Goal: Task Accomplishment & Management: Complete application form

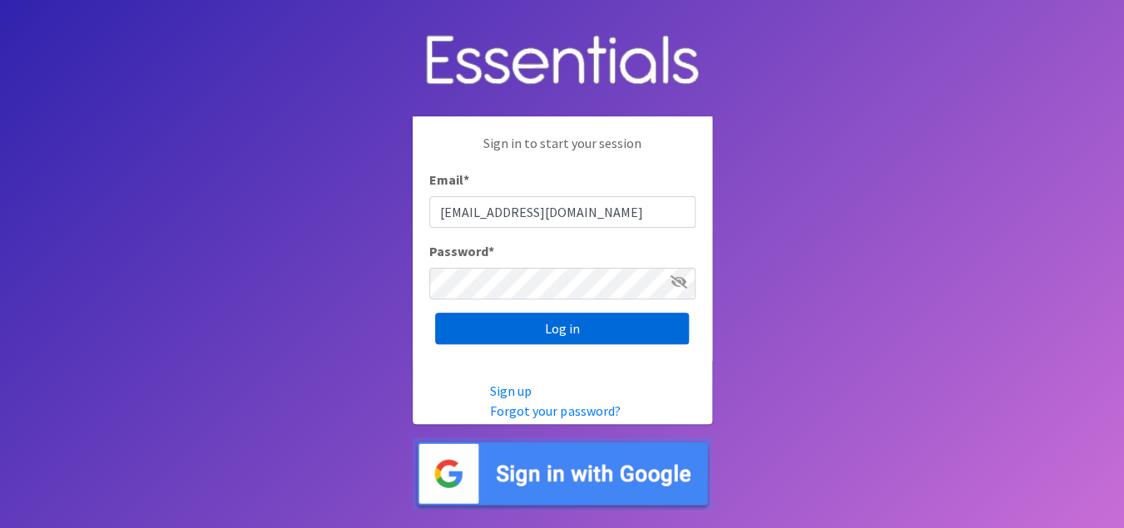
type input "[EMAIL_ADDRESS][DOMAIN_NAME]"
click at [554, 340] on input "Log in" at bounding box center [562, 329] width 254 height 32
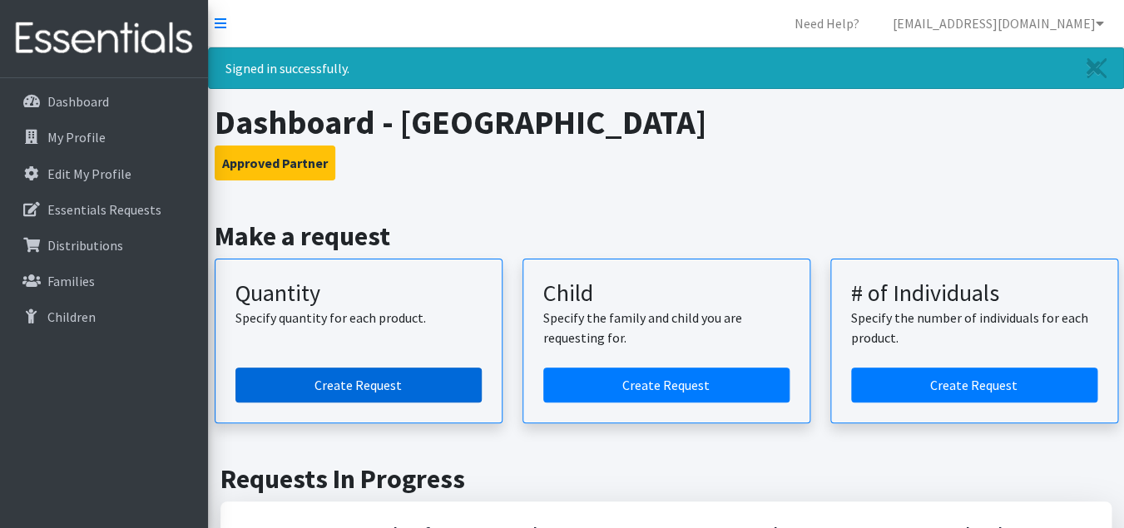
click at [356, 384] on link "Create Request" at bounding box center [358, 385] width 246 height 35
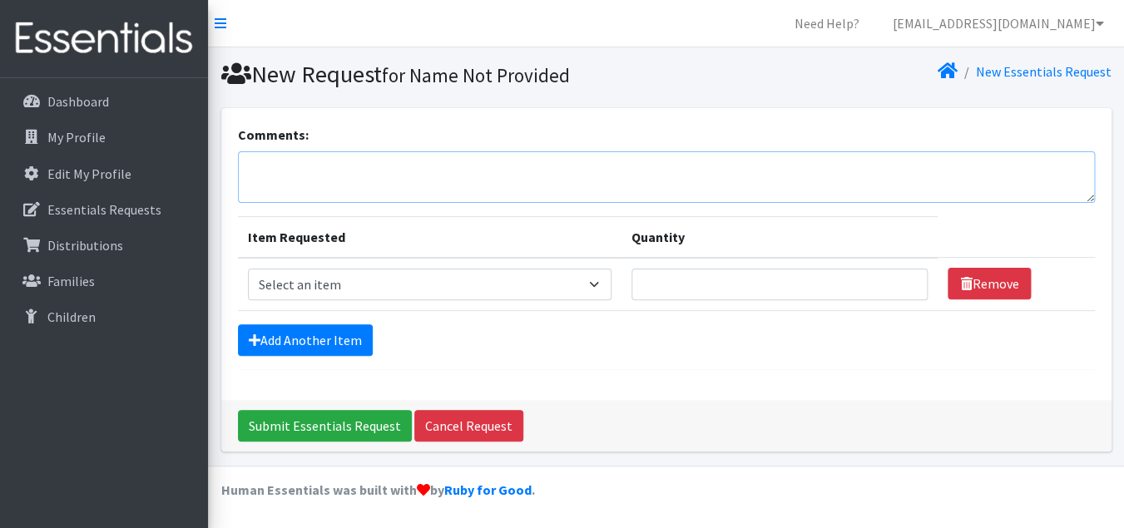
click at [251, 168] on textarea "Comments:" at bounding box center [666, 177] width 857 height 52
paste textarea "Bailey Huffman (512) 660-0177 will be picking up on 10/19 at 10am. Thank you!"
click at [568, 171] on textarea "Bailey Huffman (512) 660-0177 will be picking up on 10/19 at 10am. Thank you!" at bounding box center [666, 177] width 857 height 52
type textarea "[PERSON_NAME] [PHONE_NUMBER] will be picking up on [DATE] 10am. Thank you!"
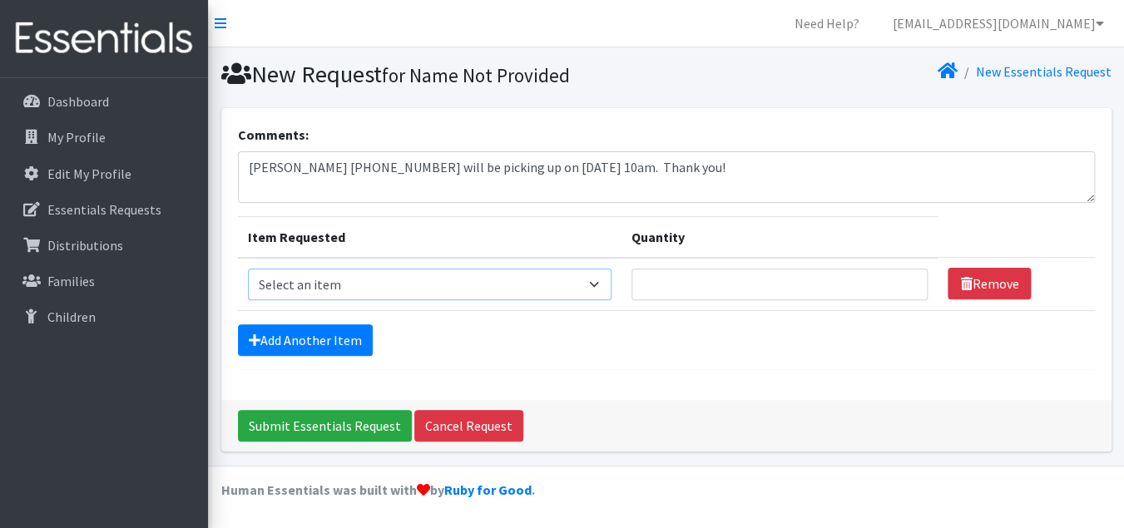
click at [248, 269] on select "Select an item Baby Formula Kids (Newborn) Kids (Preemie) Kids (Size 1) Kids (S…" at bounding box center [430, 285] width 364 height 32
select select "451"
click option "Kids (Newborn)" at bounding box center [0, 0] width 0 height 0
click at [334, 343] on link "Add Another Item" at bounding box center [305, 341] width 135 height 32
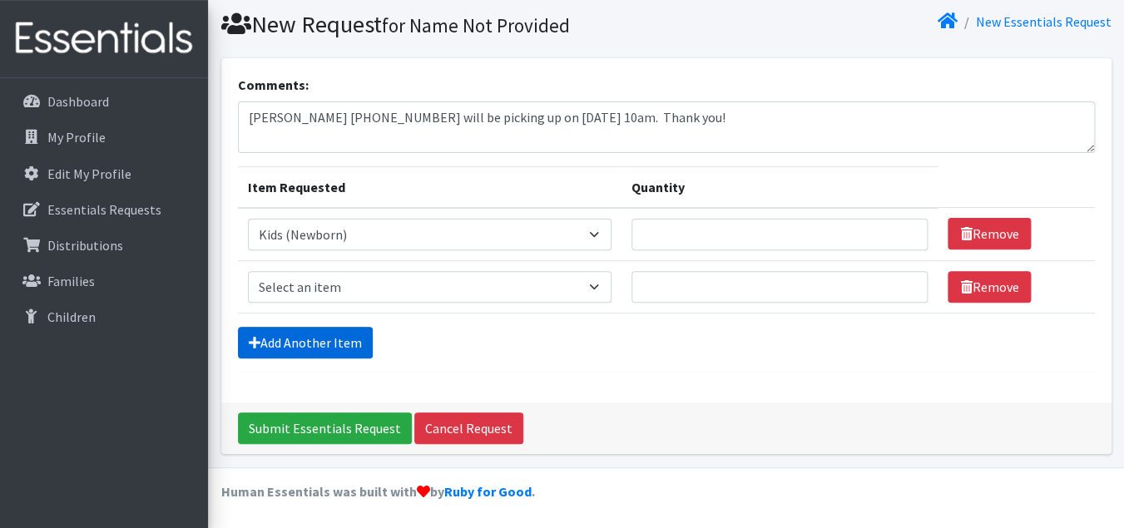
scroll to position [52, 0]
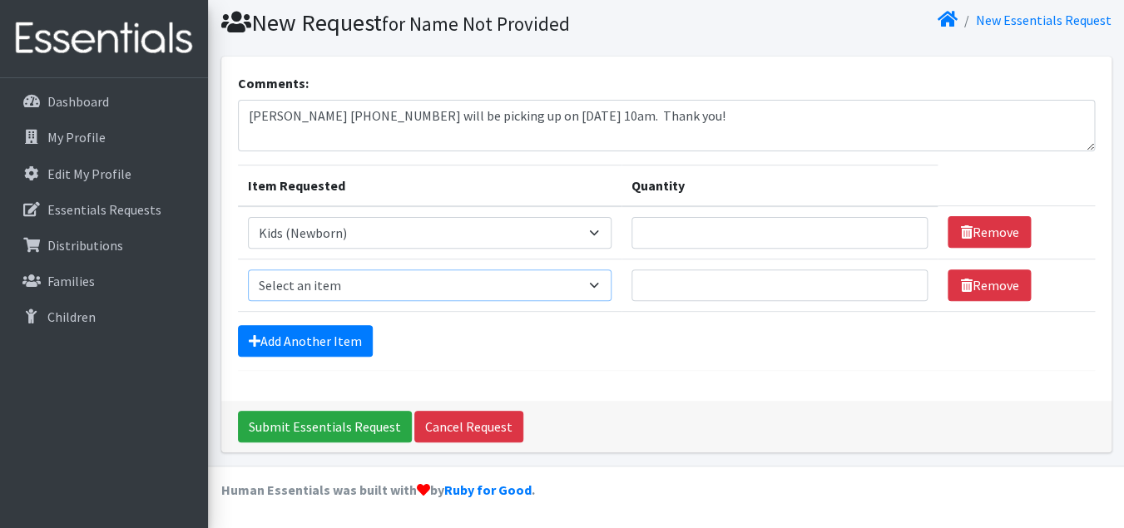
click at [248, 270] on select "Select an item Baby Formula Kids (Newborn) Kids (Preemie) Kids (Size 1) Kids (S…" at bounding box center [430, 286] width 364 height 32
select select "453"
click option "Kids (Size 1)" at bounding box center [0, 0] width 0 height 0
click at [346, 340] on link "Add Another Item" at bounding box center [305, 341] width 135 height 32
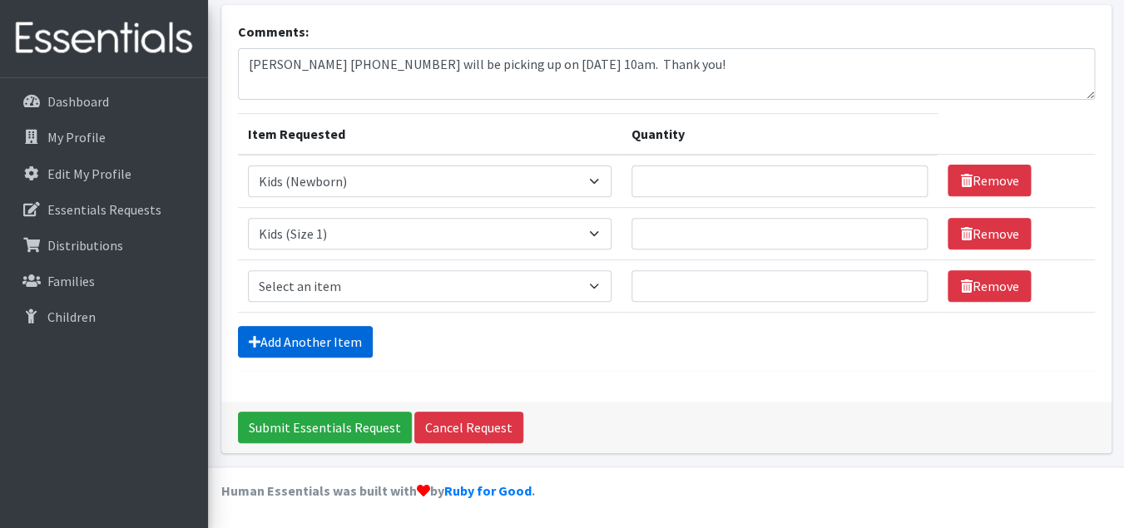
scroll to position [104, 0]
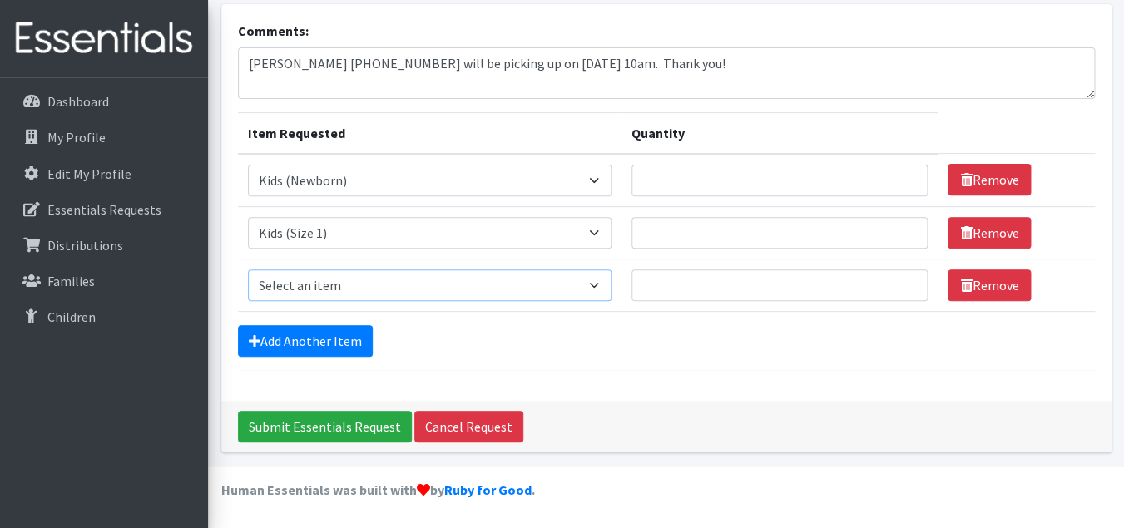
click at [248, 270] on select "Select an item Baby Formula Kids (Newborn) Kids (Preemie) Kids (Size 1) Kids (S…" at bounding box center [430, 286] width 364 height 32
select select "440"
click option "Kids (Size 2)" at bounding box center [0, 0] width 0 height 0
click at [325, 345] on link "Add Another Item" at bounding box center [305, 341] width 135 height 32
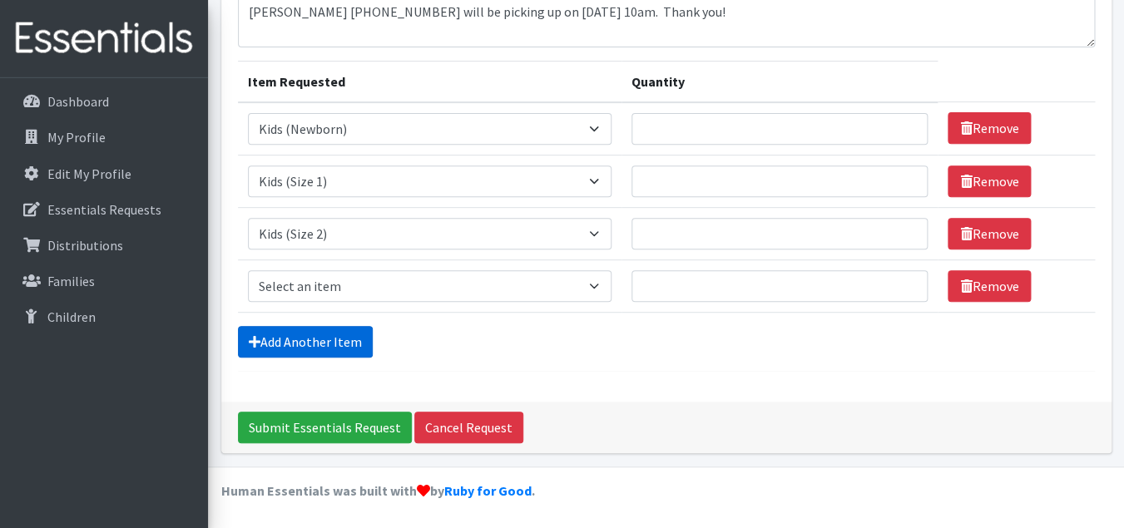
scroll to position [156, 0]
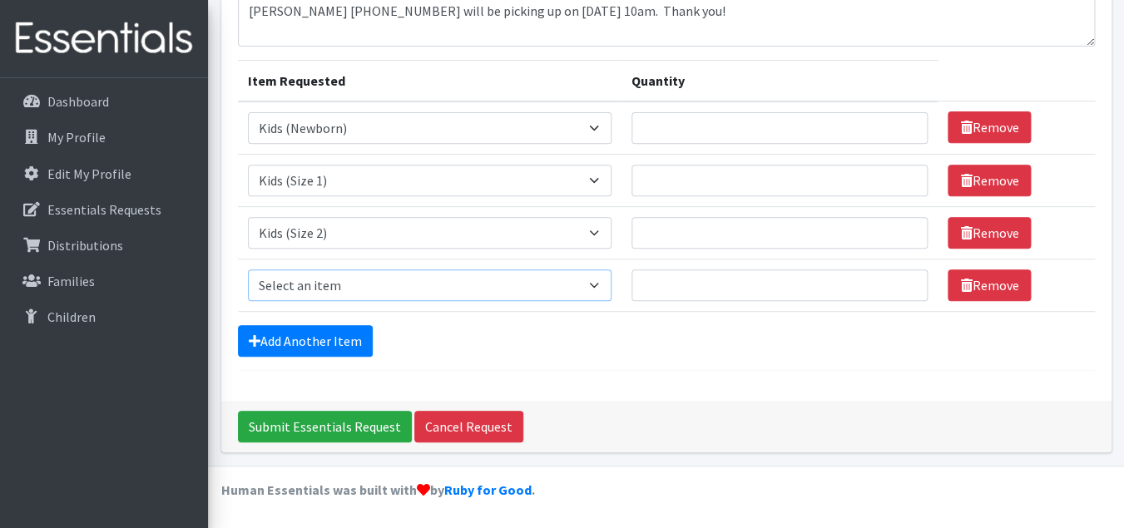
click at [248, 270] on select "Select an item Baby Formula Kids (Newborn) Kids (Preemie) Kids (Size 1) Kids (S…" at bounding box center [430, 286] width 364 height 32
select select "442"
click option "Kids (Size 3)" at bounding box center [0, 0] width 0 height 0
click at [336, 344] on link "Add Another Item" at bounding box center [305, 341] width 135 height 32
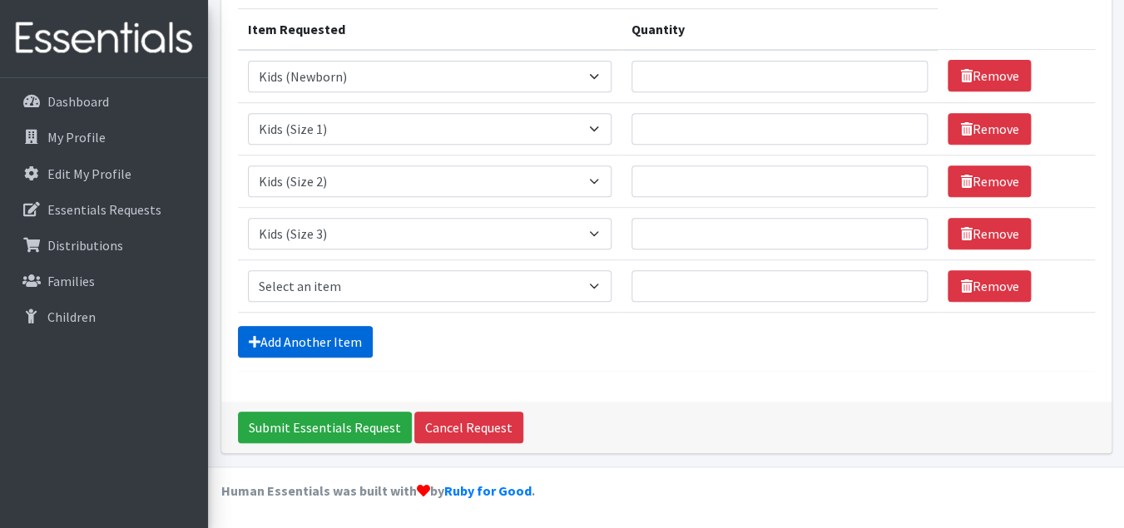
scroll to position [209, 0]
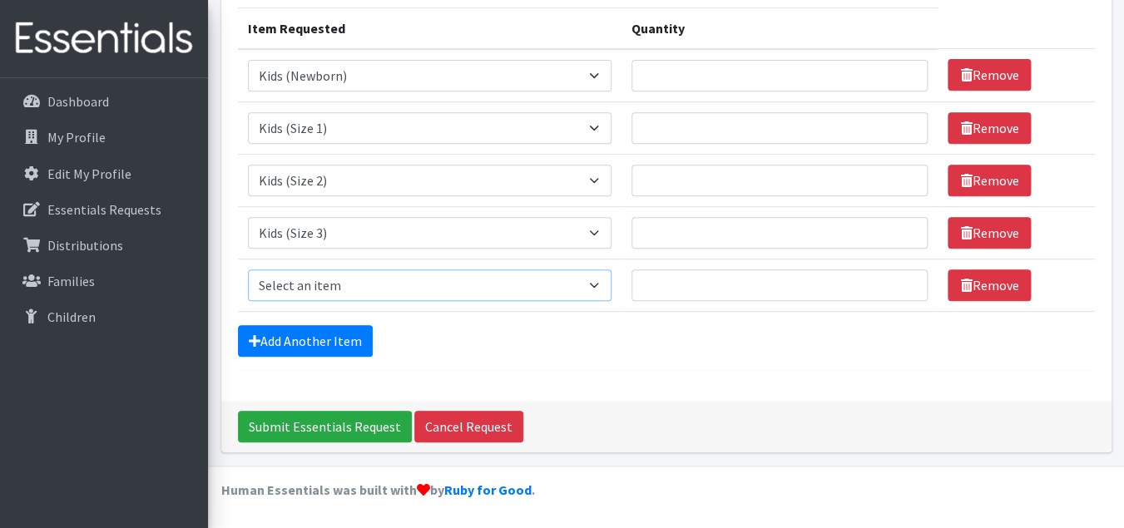
click at [248, 270] on select "Select an item Baby Formula Kids (Newborn) Kids (Preemie) Kids (Size 1) Kids (S…" at bounding box center [430, 286] width 364 height 32
select select "459"
click option "Kids (Size 4)" at bounding box center [0, 0] width 0 height 0
click at [352, 340] on link "Add Another Item" at bounding box center [305, 341] width 135 height 32
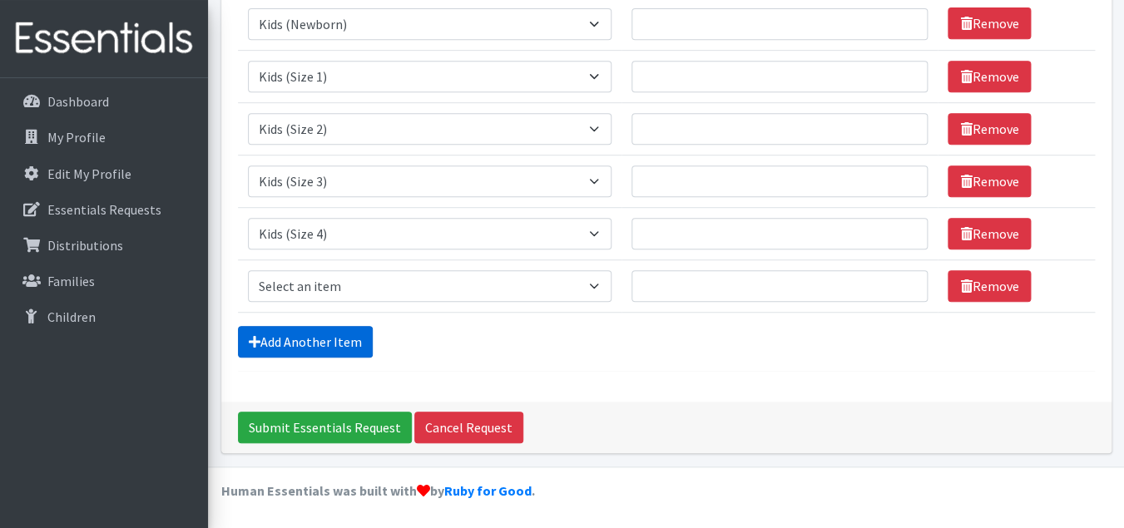
scroll to position [261, 0]
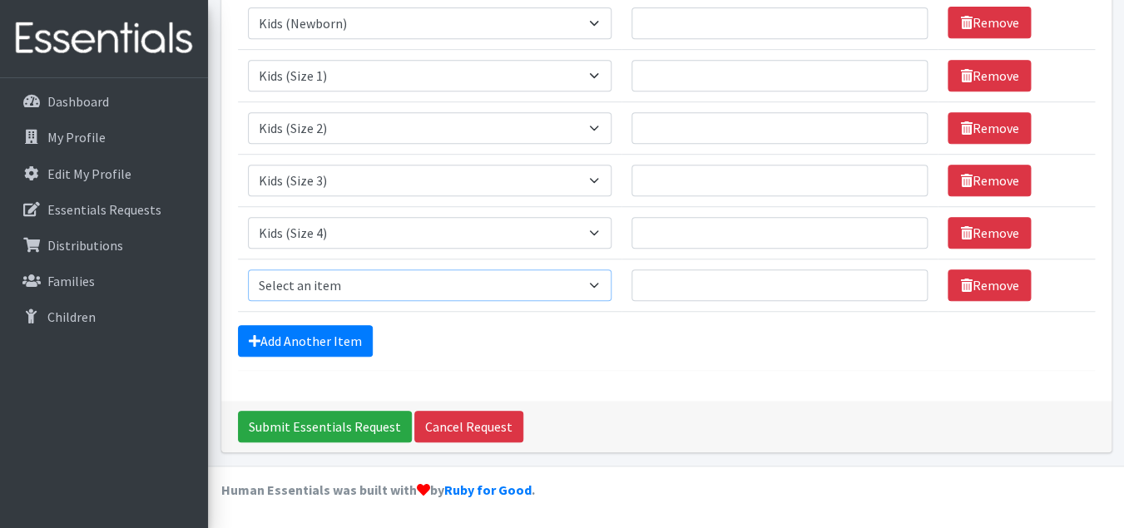
click at [248, 270] on select "Select an item Baby Formula Kids (Newborn) Kids (Preemie) Kids (Size 1) Kids (S…" at bounding box center [430, 286] width 364 height 32
select select "460"
click option "Kids (Size 5)" at bounding box center [0, 0] width 0 height 0
click at [345, 337] on link "Add Another Item" at bounding box center [305, 341] width 135 height 32
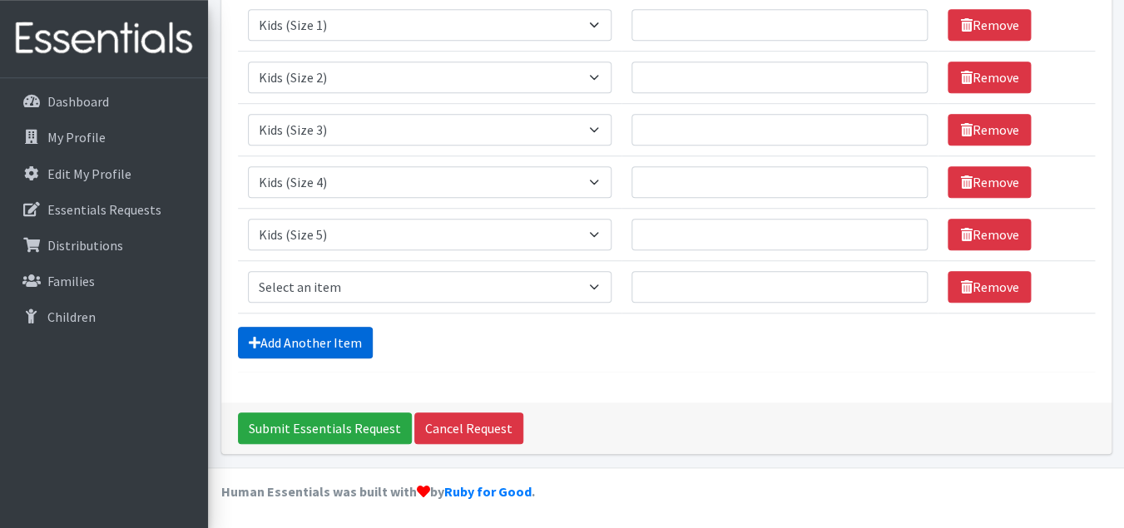
scroll to position [314, 0]
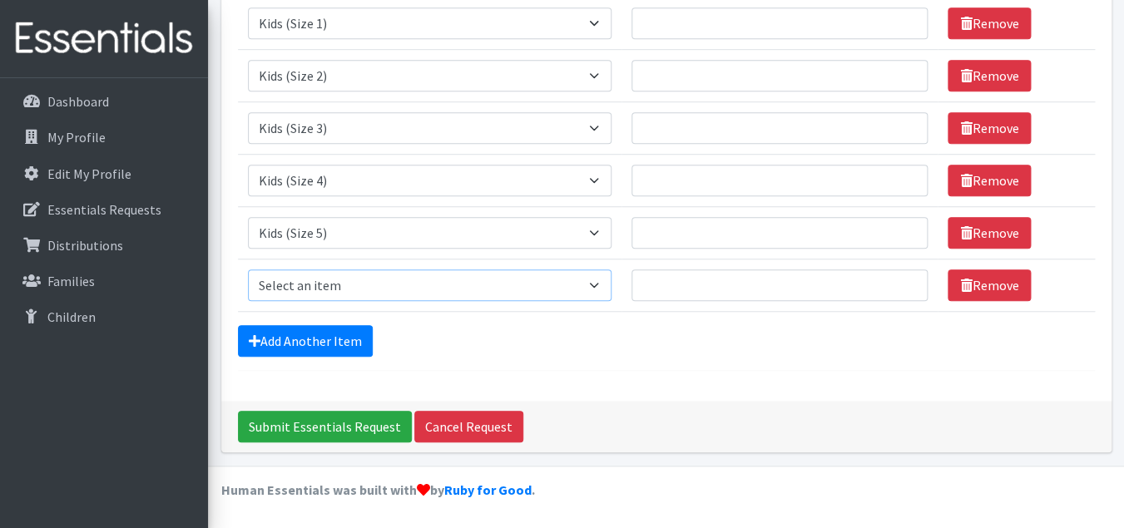
click at [248, 270] on select "Select an item Baby Formula Kids (Newborn) Kids (Preemie) Kids (Size 1) Kids (S…" at bounding box center [430, 286] width 364 height 32
select select "462"
click option "Kids (Size 6)" at bounding box center [0, 0] width 0 height 0
click at [335, 335] on link "Add Another Item" at bounding box center [305, 341] width 135 height 32
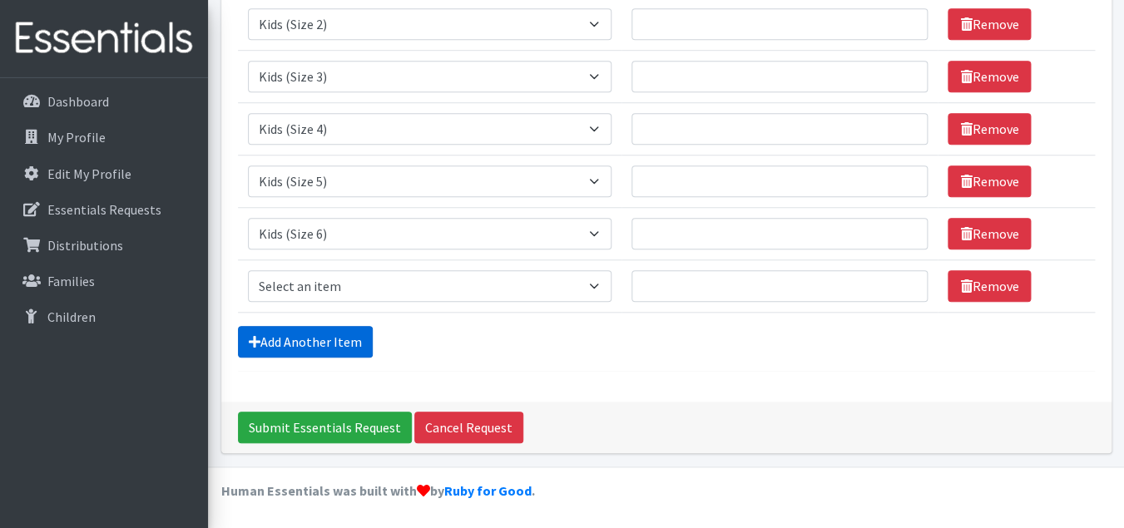
scroll to position [366, 0]
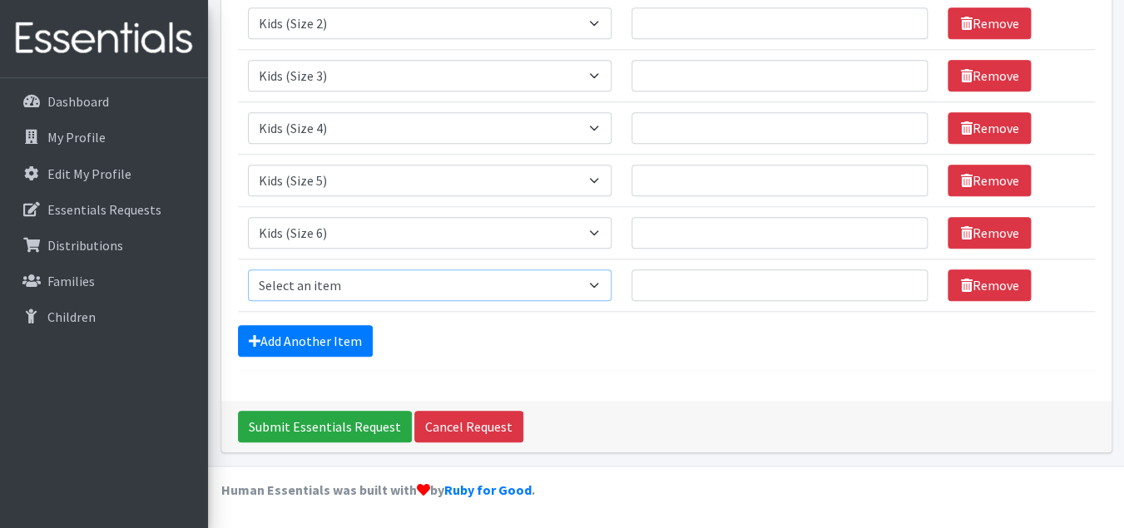
click at [248, 270] on select "Select an item Baby Formula Kids (Newborn) Kids (Preemie) Kids (Size 1) Kids (S…" at bounding box center [430, 286] width 364 height 32
select select "1683"
click option "Kids (Size 7)" at bounding box center [0, 0] width 0 height 0
click at [334, 350] on link "Add Another Item" at bounding box center [305, 341] width 135 height 32
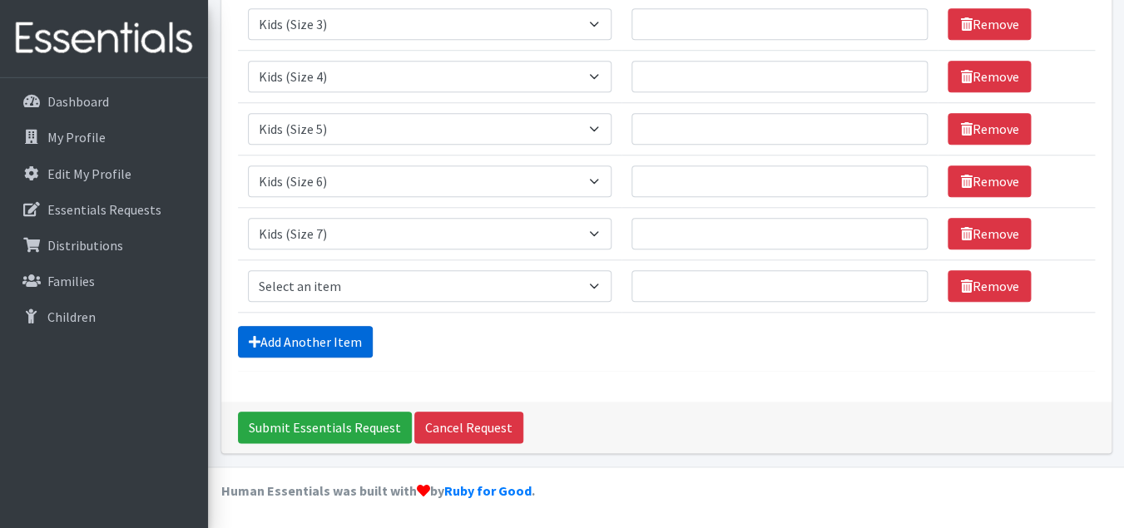
scroll to position [419, 0]
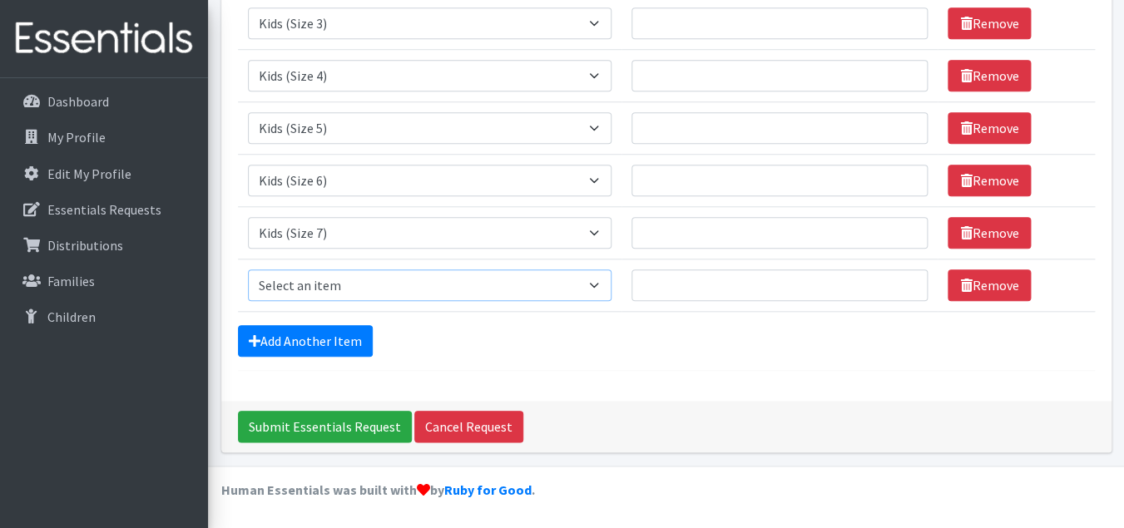
click at [248, 270] on select "Select an item Baby Formula Kids (Newborn) Kids (Preemie) Kids (Size 1) Kids (S…" at bounding box center [430, 286] width 364 height 32
select select "434"
click option "Kids Wipes (Baby) (# ofPacks)" at bounding box center [0, 0] width 0 height 0
click at [354, 338] on link "Add Another Item" at bounding box center [305, 341] width 135 height 32
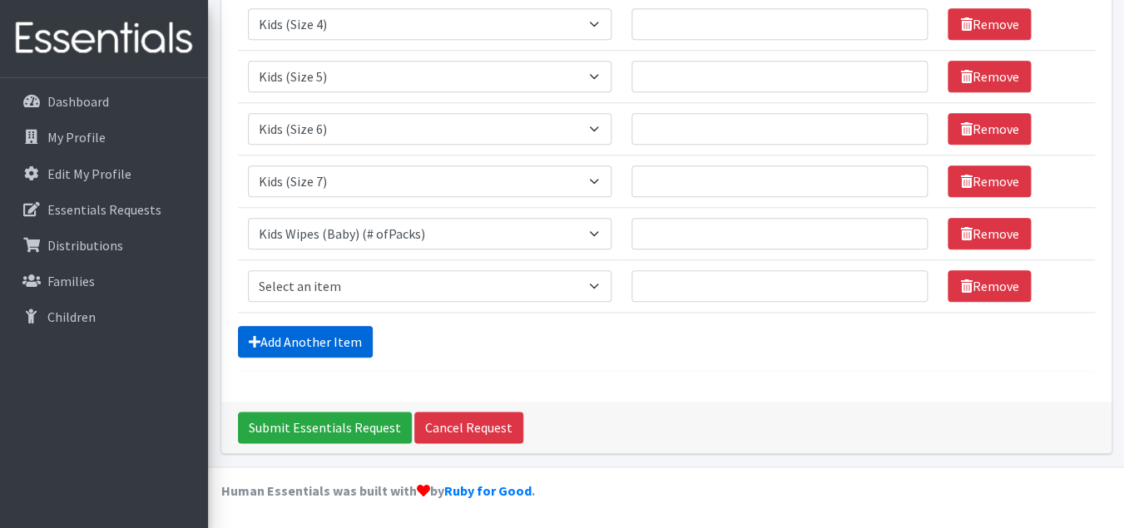
scroll to position [471, 0]
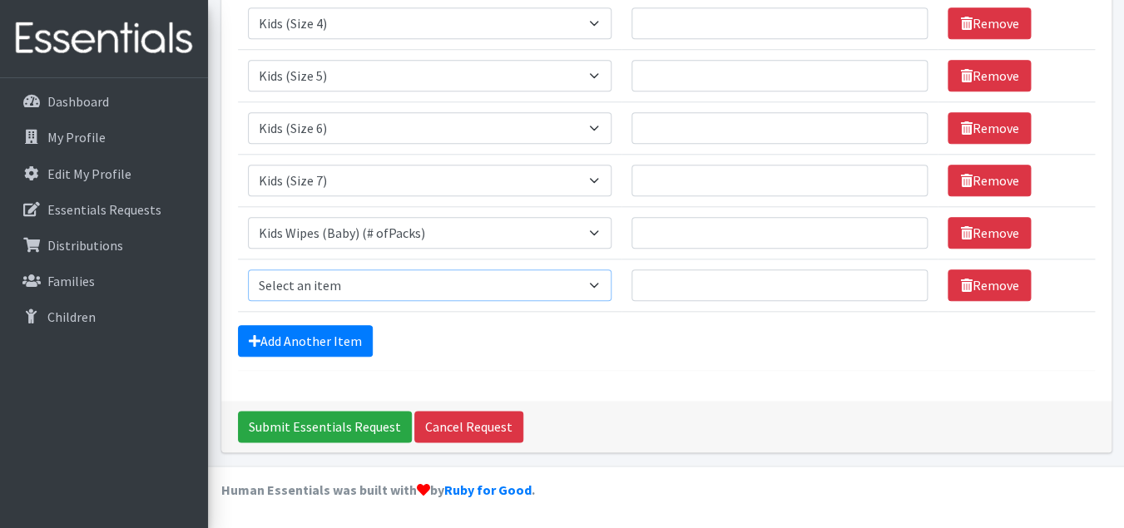
click at [248, 270] on select "Select an item Baby Formula Kids (Newborn) Kids (Preemie) Kids (Size 1) Kids (S…" at bounding box center [430, 286] width 364 height 32
select select "1535"
click option "Period Liners" at bounding box center [0, 0] width 0 height 0
click at [326, 348] on link "Add Another Item" at bounding box center [305, 341] width 135 height 32
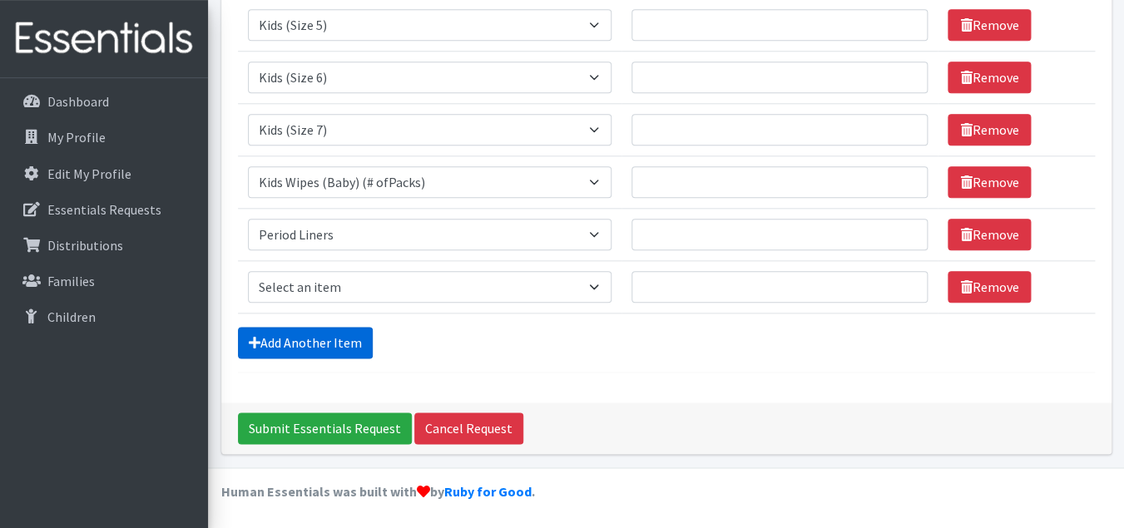
scroll to position [523, 0]
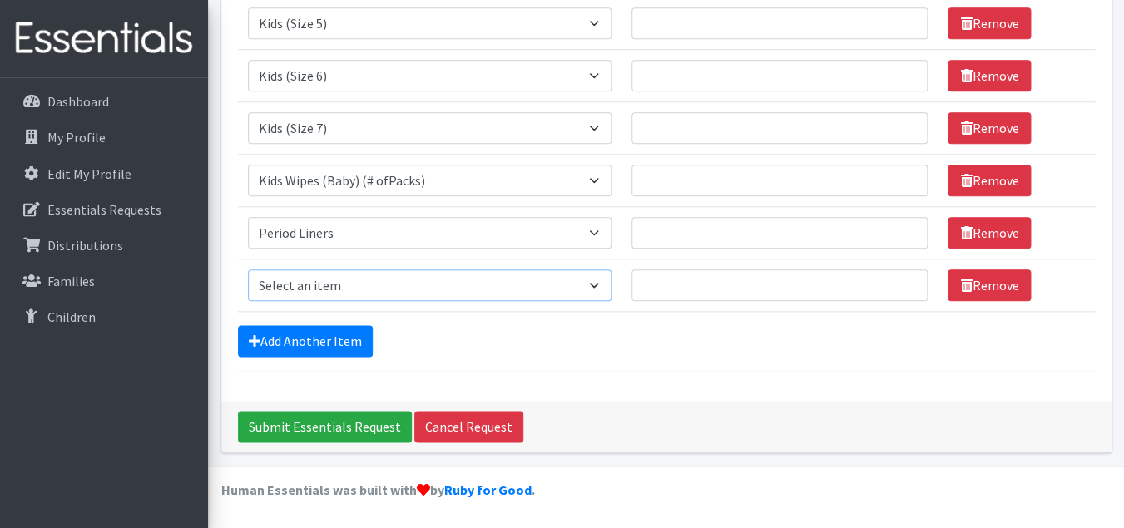
click at [248, 270] on select "Select an item Baby Formula Kids (Newborn) Kids (Preemie) Kids (Size 1) Kids (S…" at bounding box center [430, 286] width 364 height 32
select select "1534"
click option "Period Pads" at bounding box center [0, 0] width 0 height 0
click at [349, 348] on link "Add Another Item" at bounding box center [305, 341] width 135 height 32
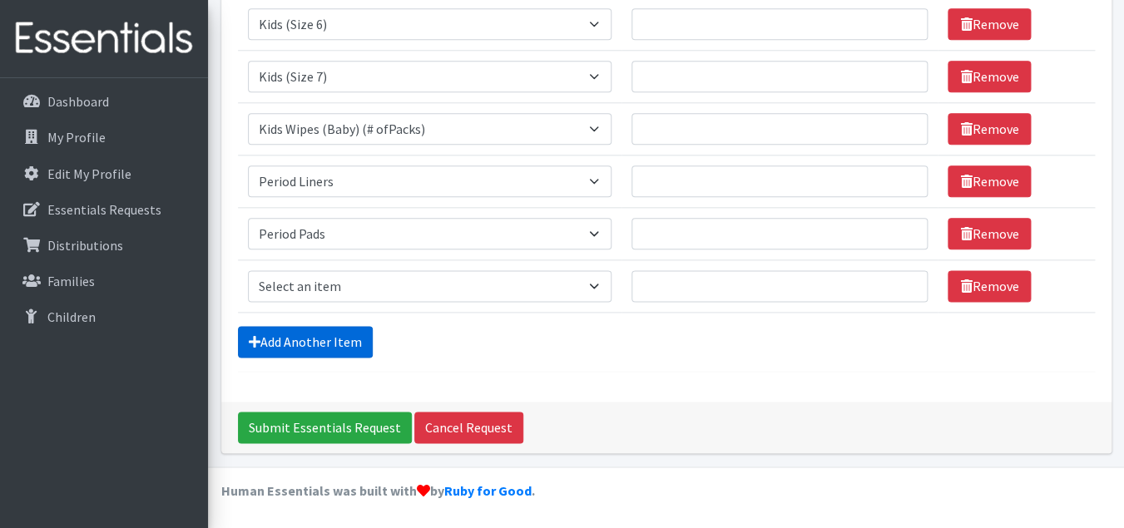
scroll to position [576, 0]
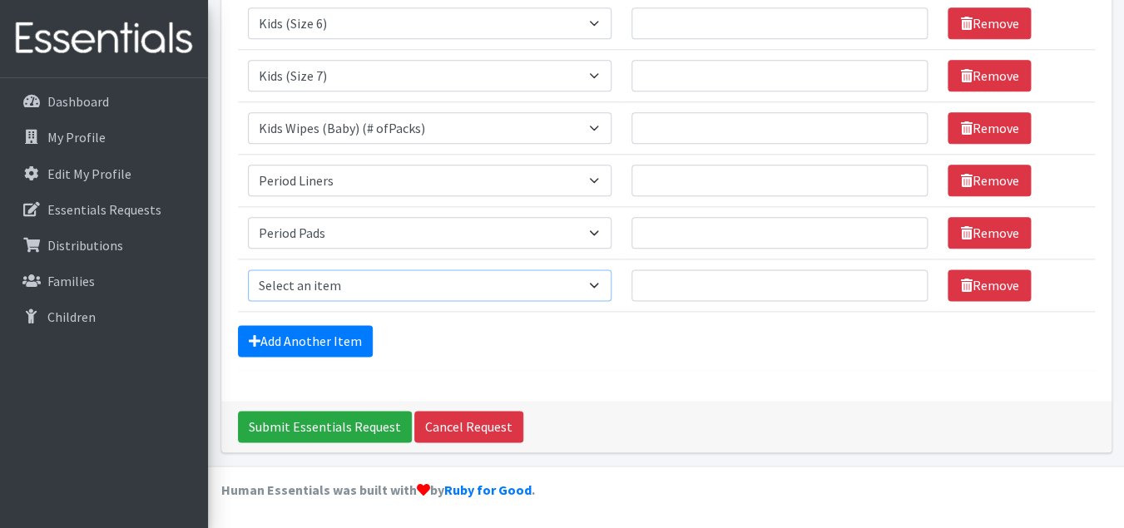
click at [248, 270] on select "Select an item Baby Formula Kids (Newborn) Kids (Preemie) Kids (Size 1) Kids (S…" at bounding box center [430, 286] width 364 height 32
select select "1536"
click option "Period Tampons" at bounding box center [0, 0] width 0 height 0
click at [349, 345] on link "Add Another Item" at bounding box center [305, 341] width 135 height 32
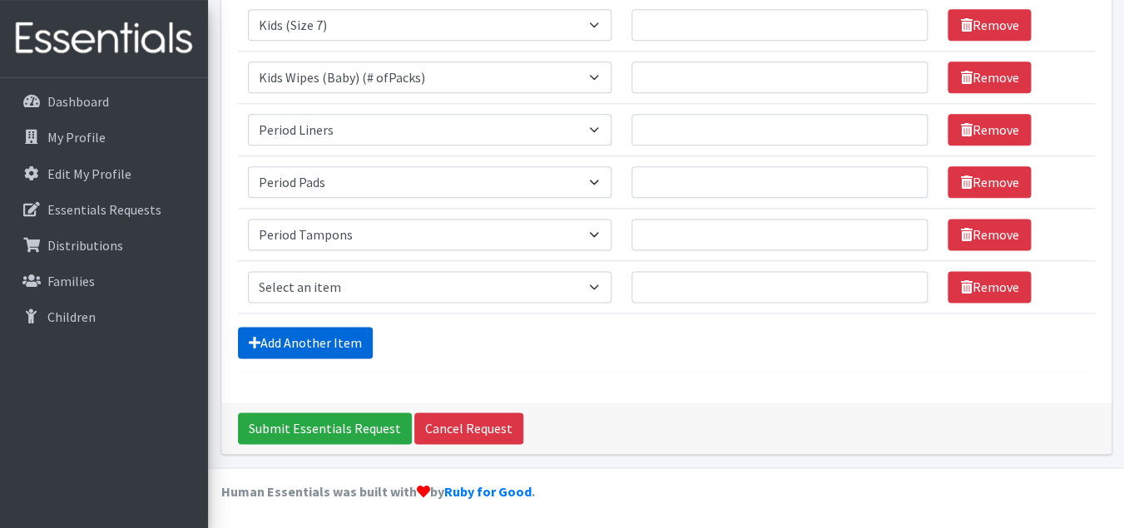
scroll to position [628, 0]
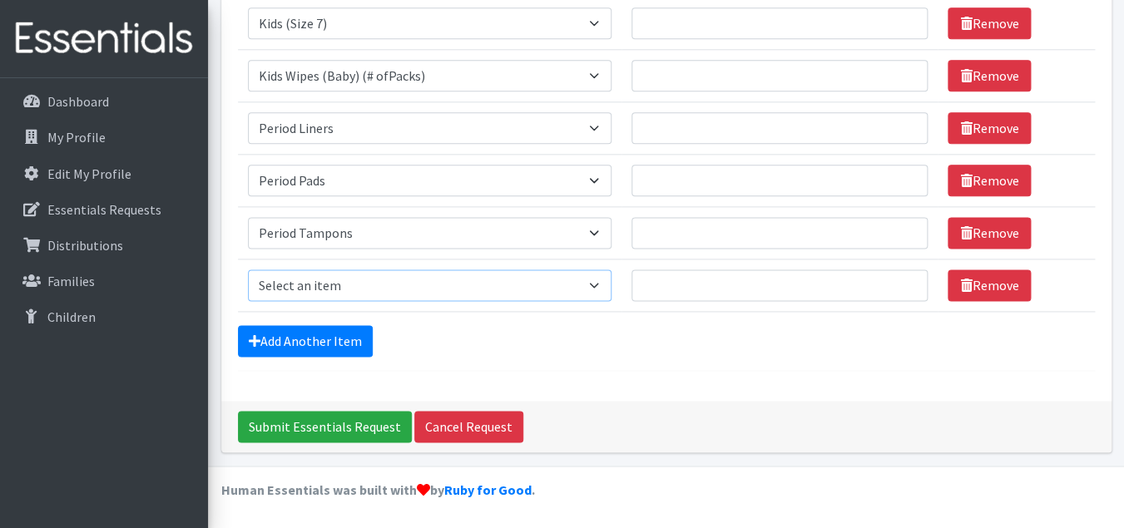
click at [248, 270] on select "Select an item Baby Formula Kids (Newborn) Kids (Preemie) Kids (Size 1) Kids (S…" at bounding box center [430, 286] width 364 height 32
select select "444"
click option "Toddler Pull-Ups (2T-3T)" at bounding box center [0, 0] width 0 height 0
click at [345, 343] on link "Add Another Item" at bounding box center [305, 341] width 135 height 32
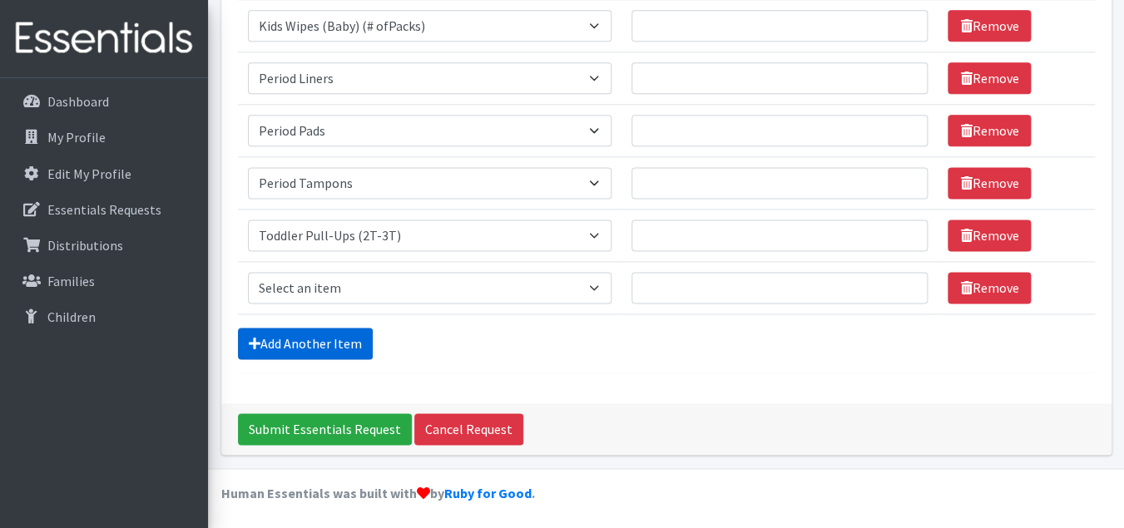
scroll to position [681, 0]
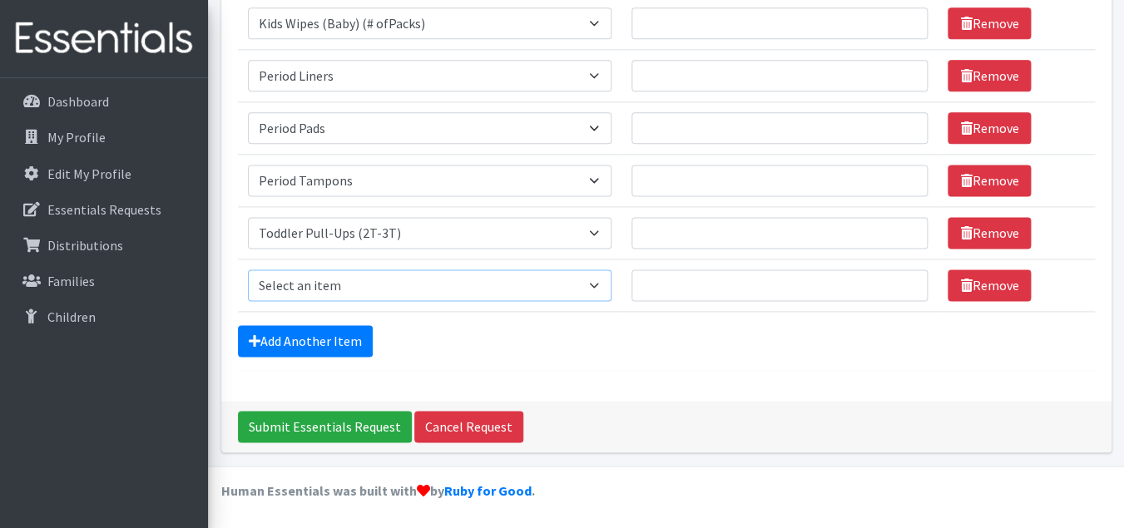
click at [248, 270] on select "Select an item Baby Formula Kids (Newborn) Kids (Preemie) Kids (Size 1) Kids (S…" at bounding box center [430, 286] width 364 height 32
select select "445"
click option "Toddler Pull-Ups (3T-4T)" at bounding box center [0, 0] width 0 height 0
click at [335, 339] on link "Add Another Item" at bounding box center [305, 341] width 135 height 32
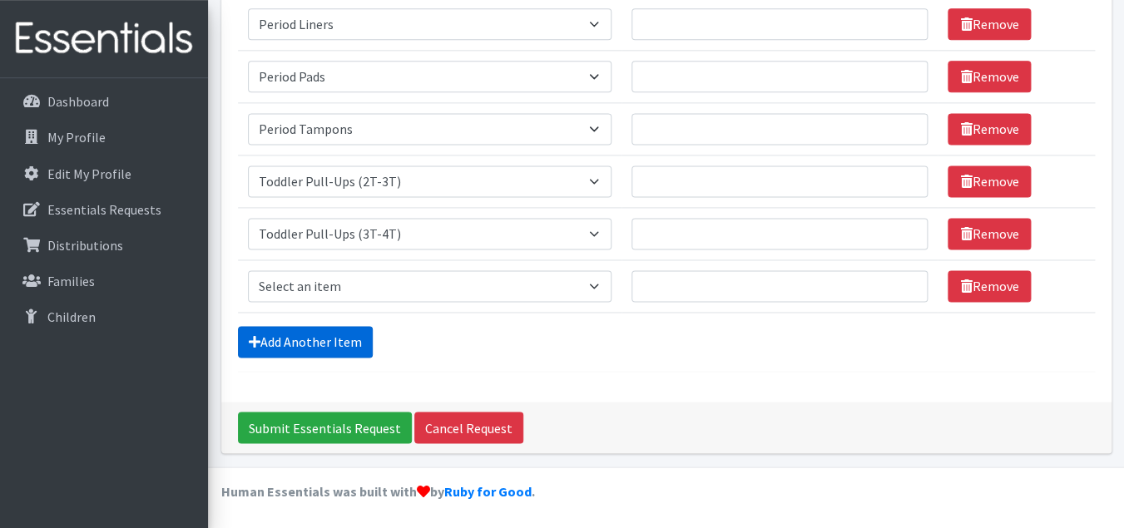
scroll to position [733, 0]
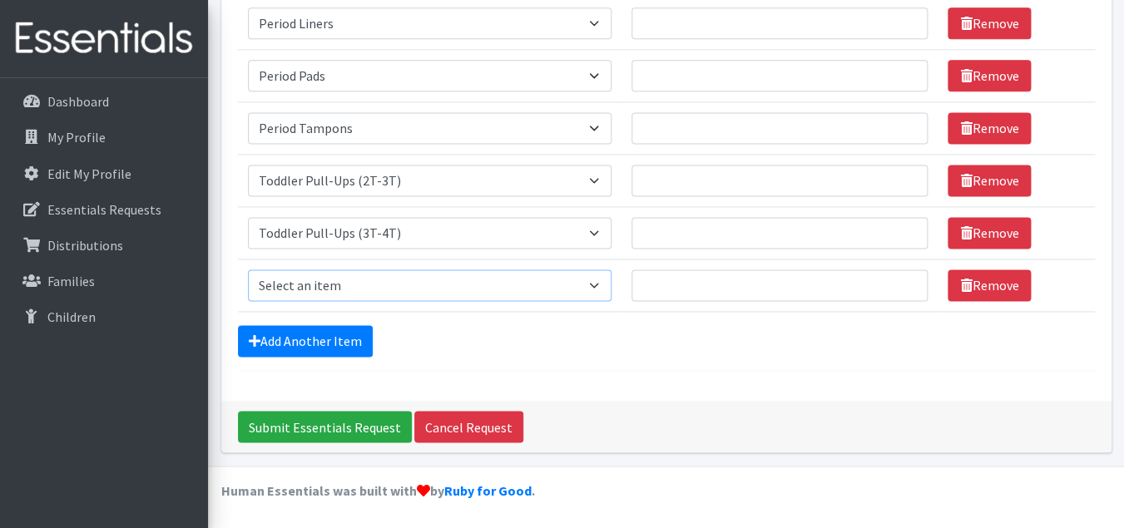
click at [248, 270] on select "Select an item Baby Formula Kids (Newborn) Kids (Preemie) Kids (Size 1) Kids (S…" at bounding box center [430, 286] width 364 height 32
select select "446"
click option "Toddler Pull-Ups (4T-5T)" at bounding box center [0, 0] width 0 height 0
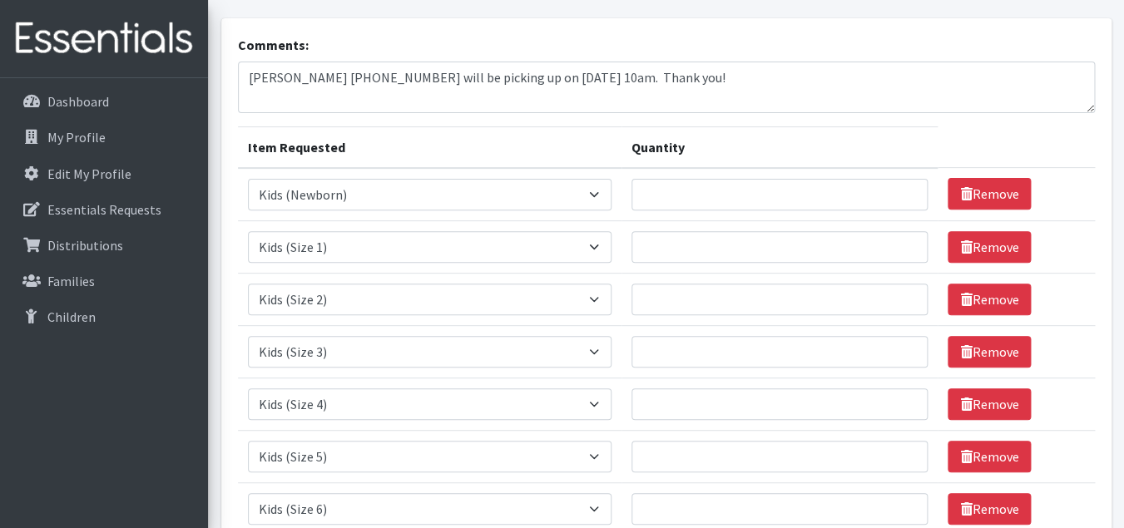
scroll to position [100, 0]
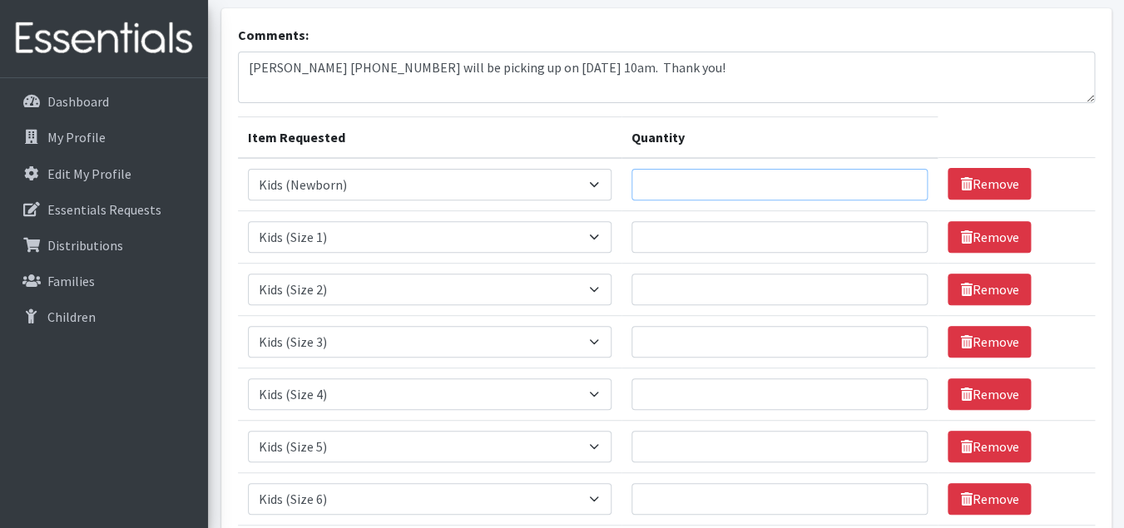
click at [746, 194] on input "Quantity" at bounding box center [780, 185] width 297 height 32
type input "100"
click at [691, 243] on input "Quantity" at bounding box center [780, 237] width 297 height 32
type input "380"
click at [680, 280] on input "Quantity" at bounding box center [780, 290] width 297 height 32
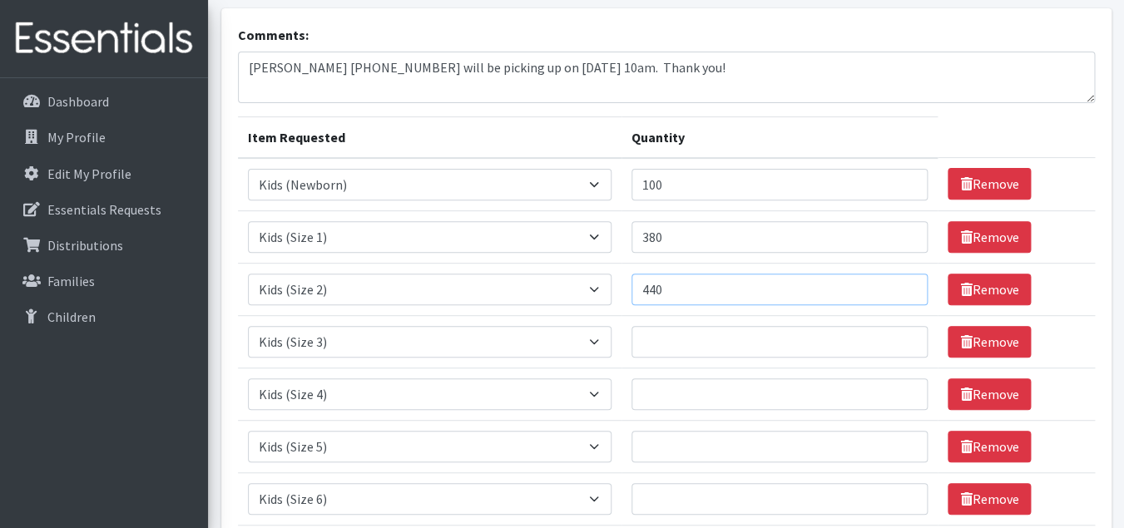
type input "440"
click at [715, 345] on input "Quantity" at bounding box center [780, 342] width 297 height 32
type input "440"
click at [724, 394] on input "Quantity" at bounding box center [780, 395] width 297 height 32
type input "900"
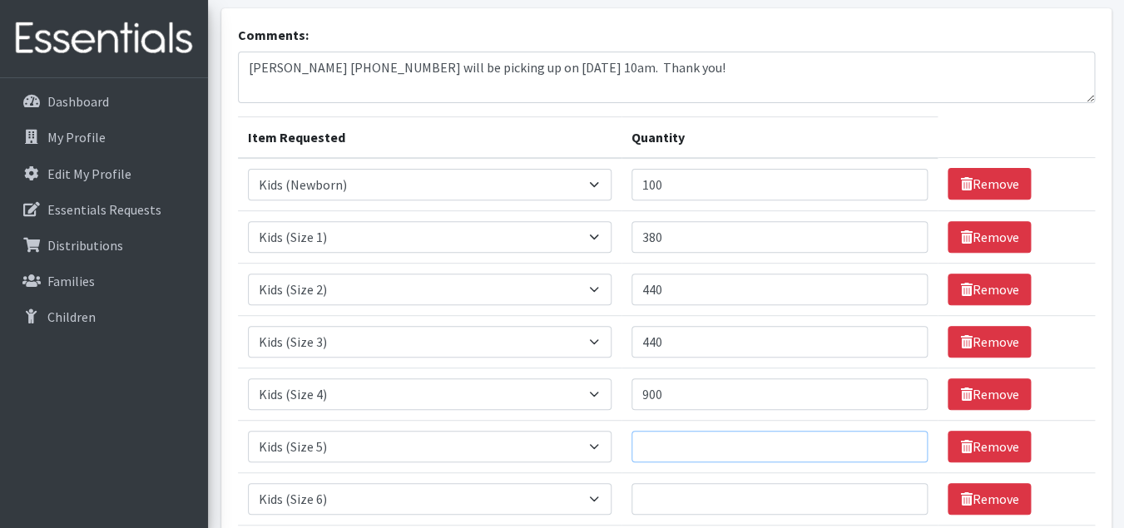
click at [697, 449] on input "Quantity" at bounding box center [780, 447] width 297 height 32
type input "1000"
click at [695, 498] on input "Quantity" at bounding box center [780, 499] width 297 height 32
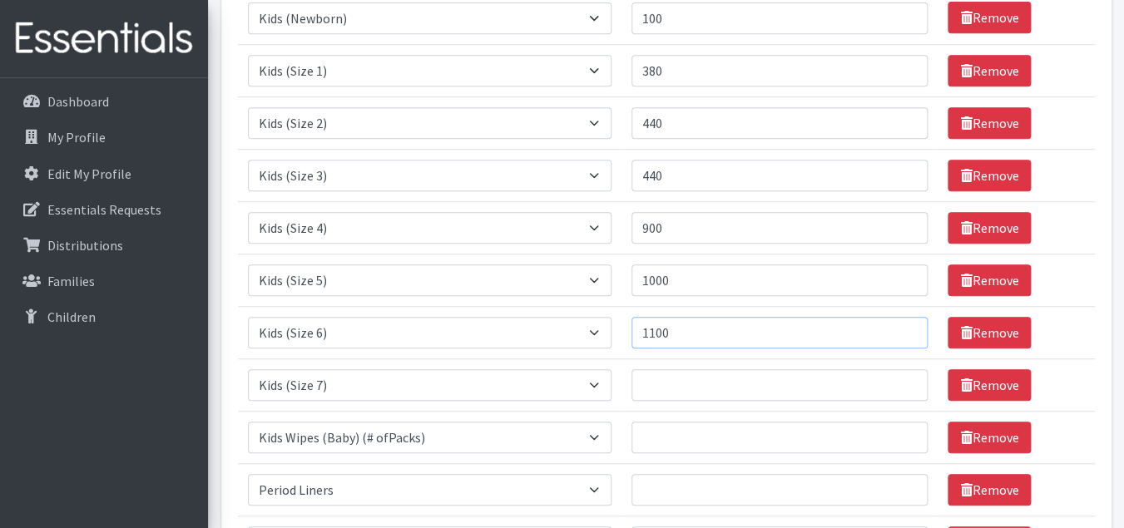
scroll to position [278, 0]
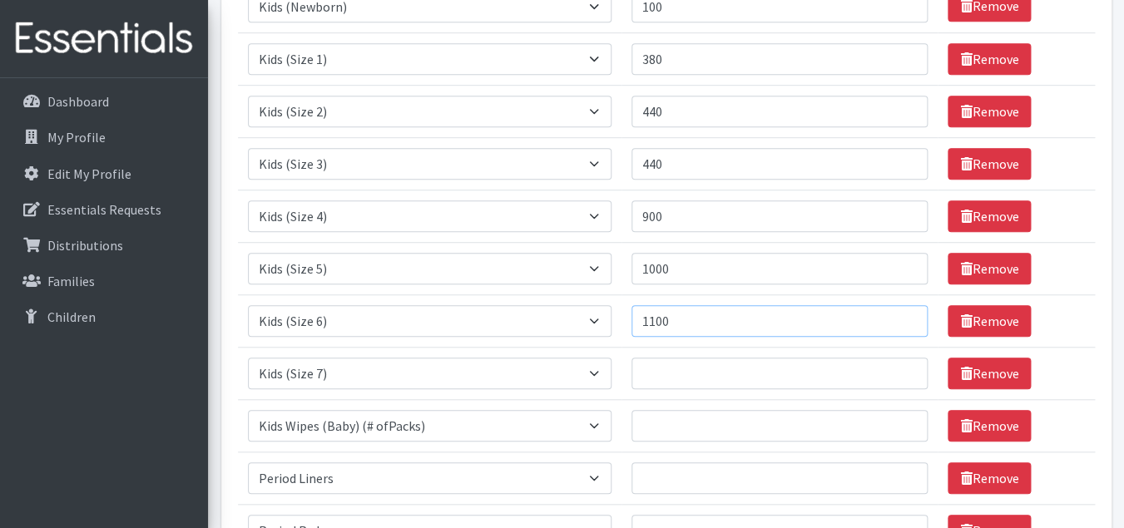
type input "1100"
click at [747, 375] on input "Quantity" at bounding box center [780, 374] width 297 height 32
type input "640"
click at [697, 420] on input "Quantity" at bounding box center [780, 426] width 297 height 32
type input "100"
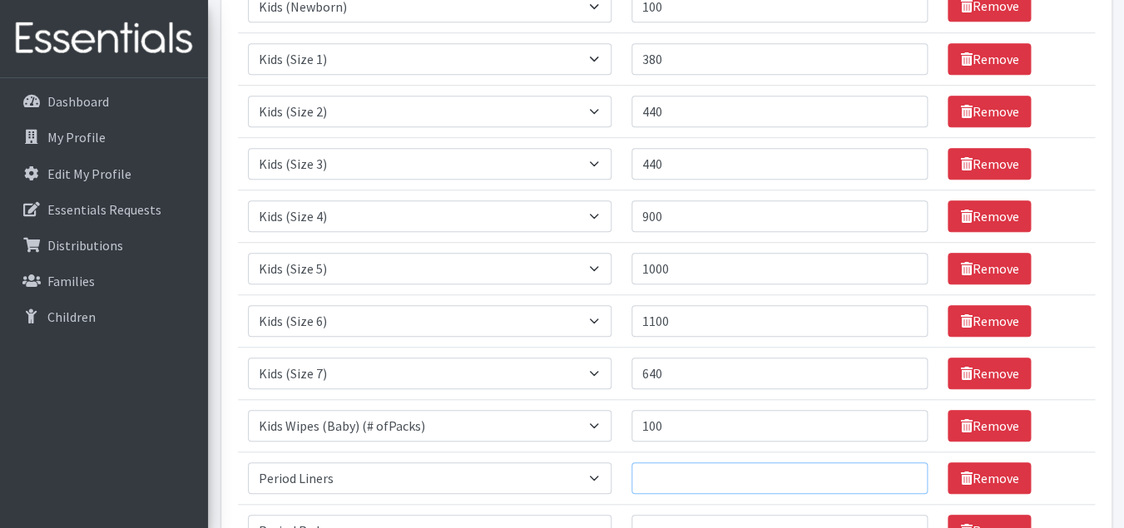
click at [773, 479] on input "Quantity" at bounding box center [780, 479] width 297 height 32
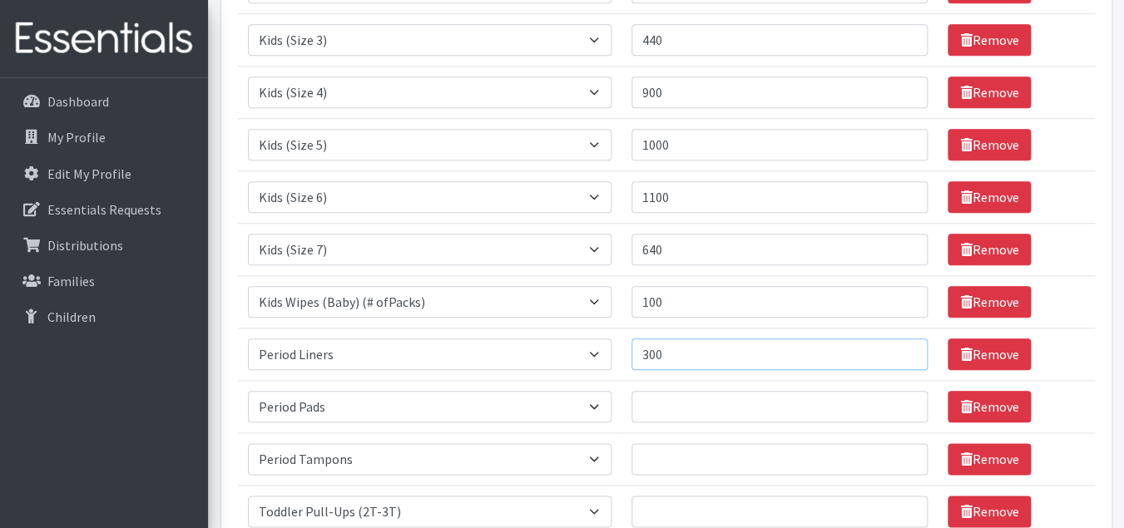
scroll to position [460, 0]
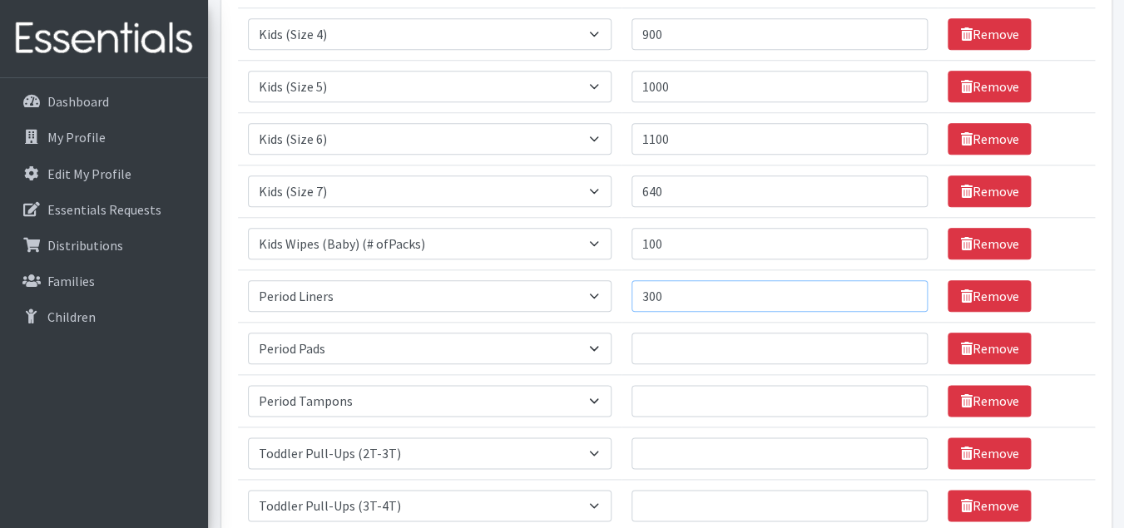
type input "300"
click at [734, 349] on input "Quantity" at bounding box center [780, 349] width 297 height 32
type input "300"
click at [746, 401] on input "Quantity" at bounding box center [780, 401] width 297 height 32
type input "300"
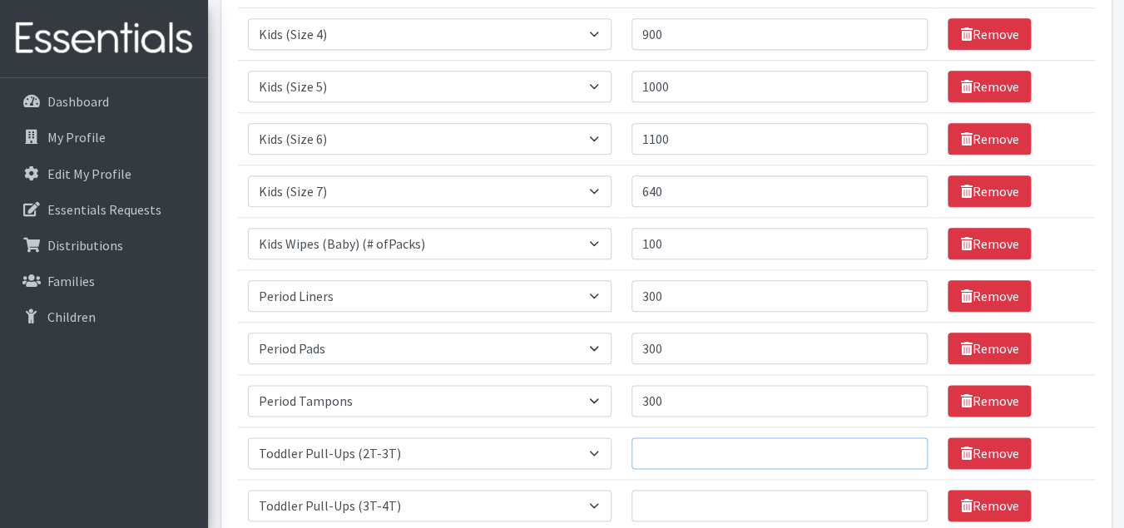
click at [731, 454] on input "Quantity" at bounding box center [780, 454] width 297 height 32
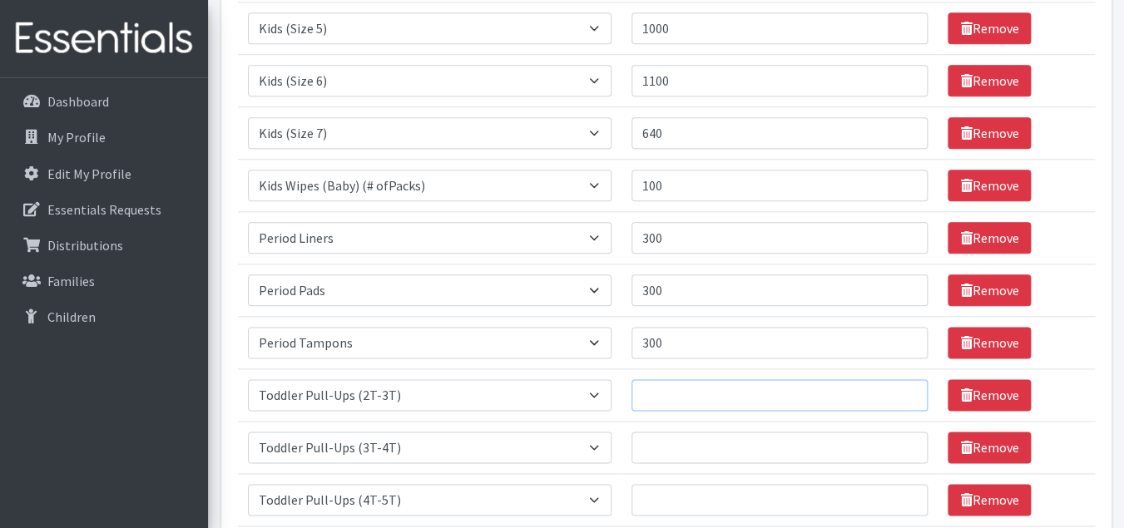
scroll to position [522, 0]
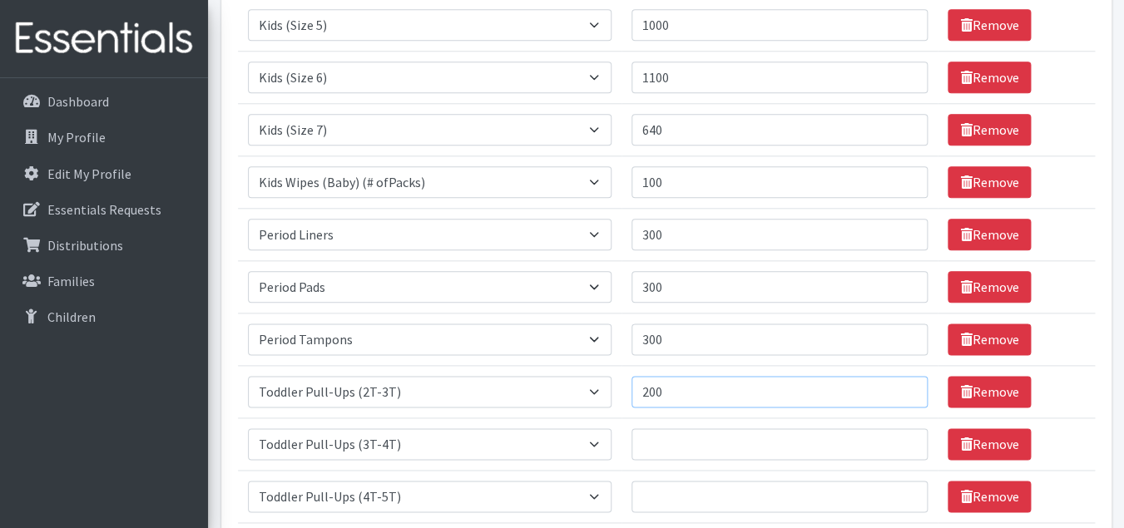
type input "200"
click at [746, 448] on input "Quantity" at bounding box center [780, 445] width 297 height 32
type input "50"
click at [755, 495] on input "Quantity" at bounding box center [780, 497] width 297 height 32
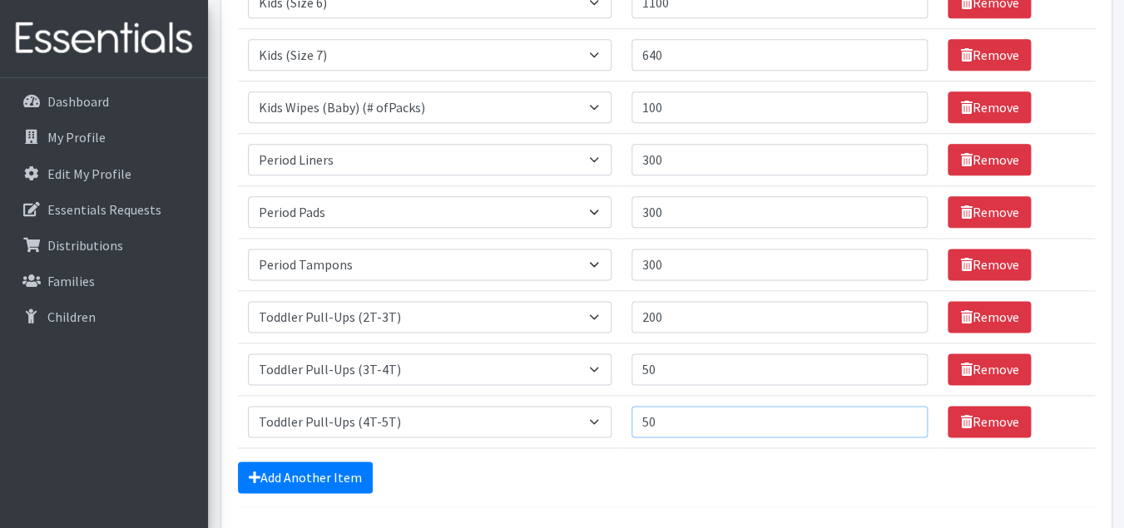
scroll to position [602, 0]
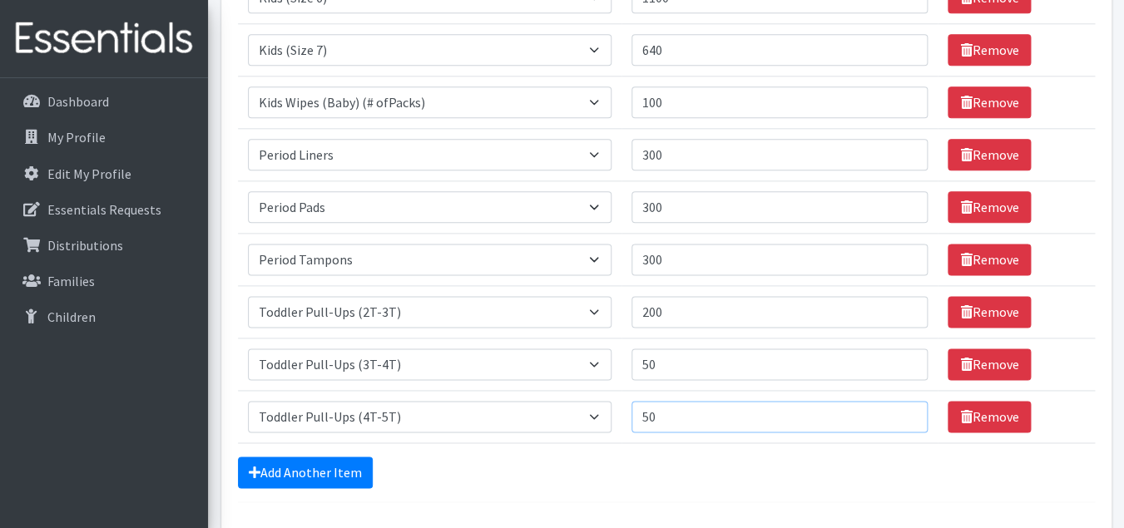
type input "50"
click at [771, 476] on div "Add Another Item" at bounding box center [666, 473] width 857 height 32
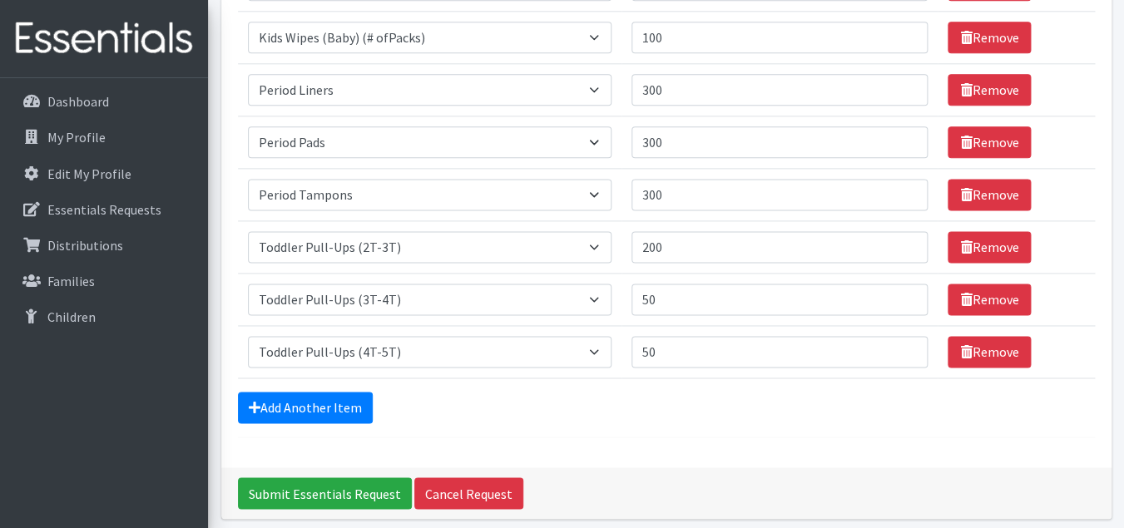
scroll to position [682, 0]
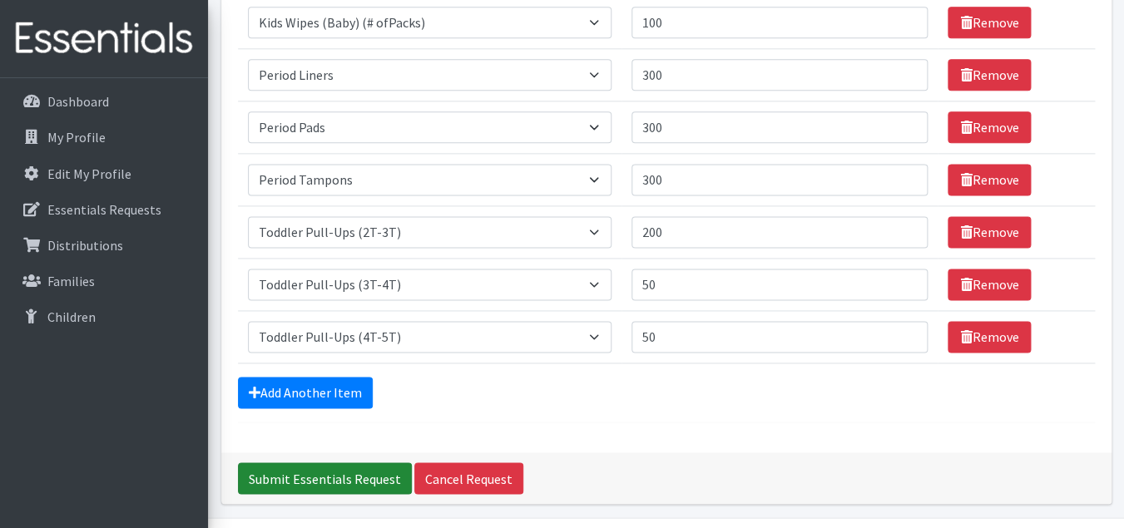
click at [357, 478] on input "Submit Essentials Request" at bounding box center [325, 479] width 174 height 32
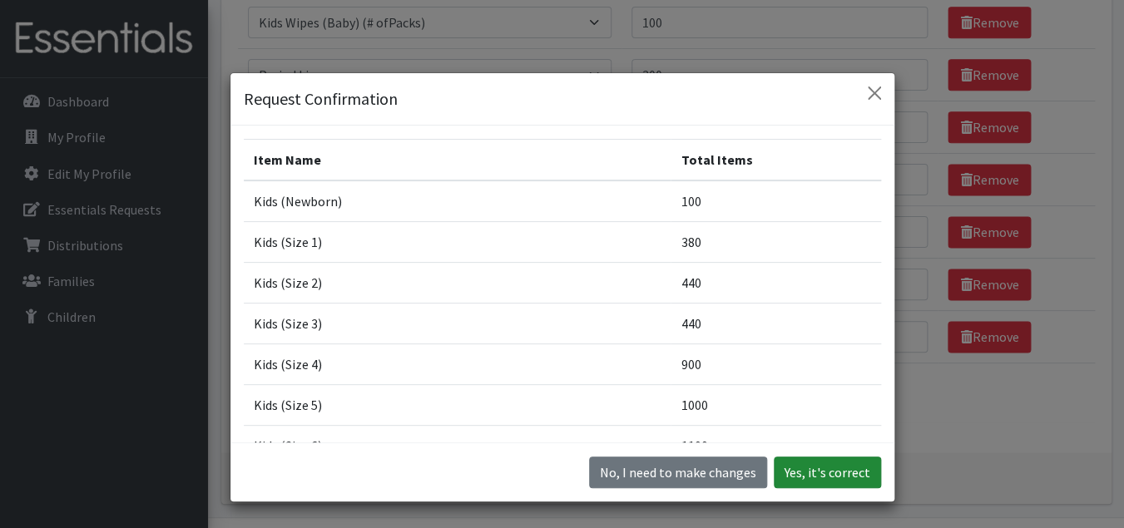
click at [815, 478] on button "Yes, it's correct" at bounding box center [827, 473] width 107 height 32
